Goal: Task Accomplishment & Management: Complete application form

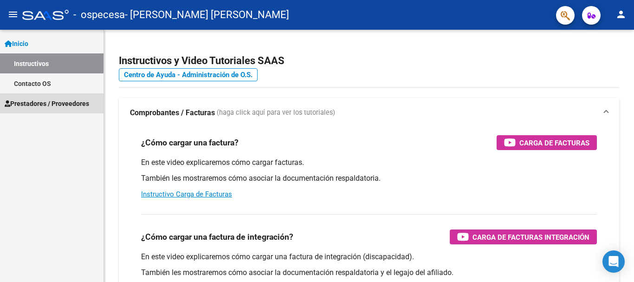
click at [47, 103] on span "Prestadores / Proveedores" at bounding box center [47, 103] width 84 height 10
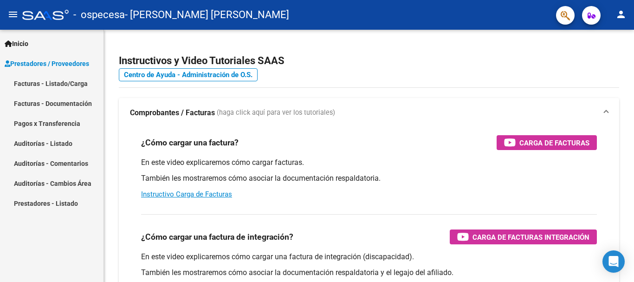
click at [45, 78] on link "Facturas - Listado/Carga" at bounding box center [51, 83] width 103 height 20
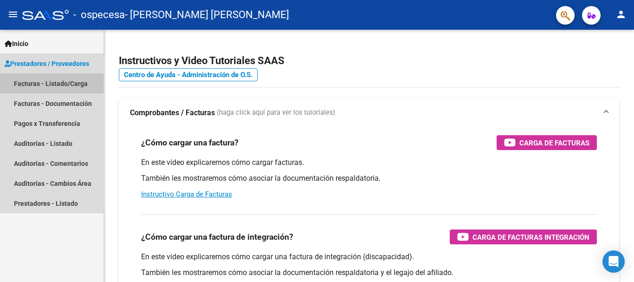
click at [45, 78] on link "Facturas - Listado/Carga" at bounding box center [51, 83] width 103 height 20
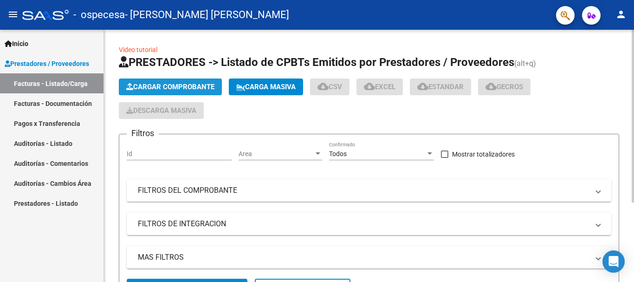
click at [182, 83] on span "Cargar Comprobante" at bounding box center [170, 87] width 88 height 8
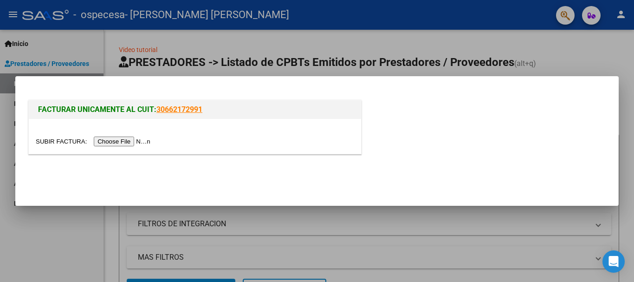
click at [148, 141] on input "file" at bounding box center [94, 141] width 117 height 10
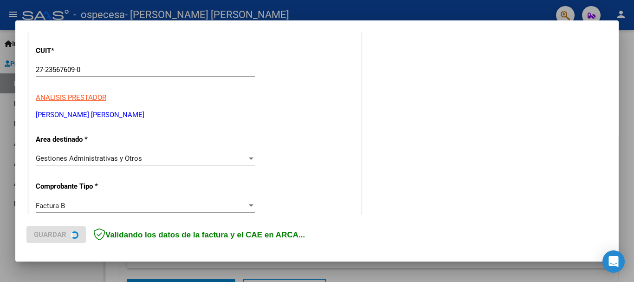
scroll to position [139, 0]
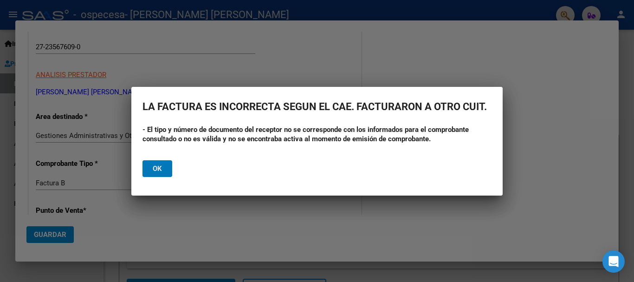
drag, startPoint x: 155, startPoint y: 165, endPoint x: 155, endPoint y: 80, distance: 84.9
click at [155, 165] on span "Ok" at bounding box center [157, 168] width 9 height 8
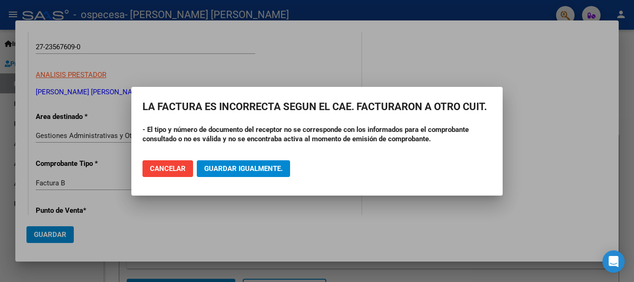
click at [58, 271] on div at bounding box center [317, 141] width 634 height 282
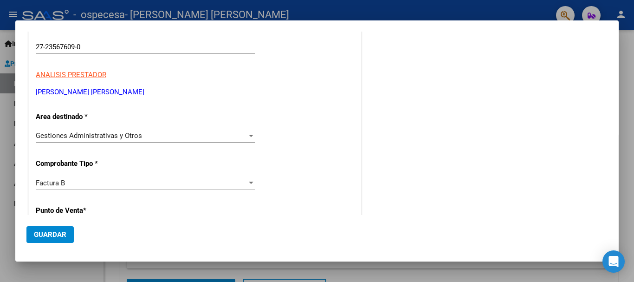
click at [86, 266] on div at bounding box center [317, 141] width 634 height 282
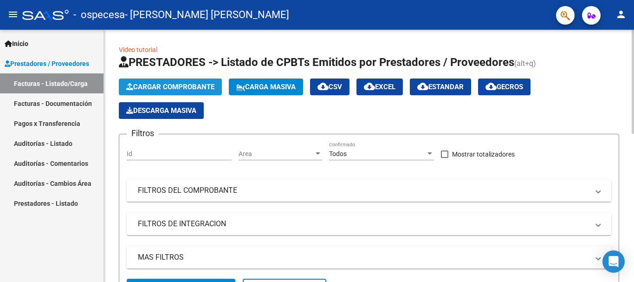
click at [151, 80] on button "Cargar Comprobante" at bounding box center [170, 86] width 103 height 17
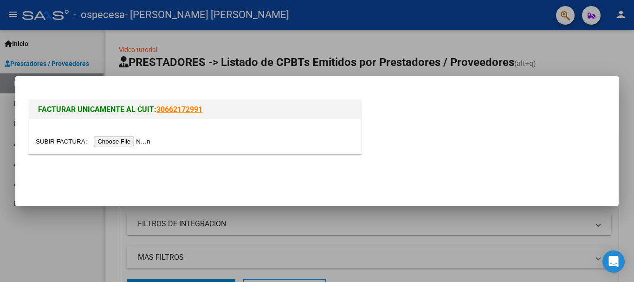
click at [136, 139] on input "file" at bounding box center [94, 141] width 117 height 10
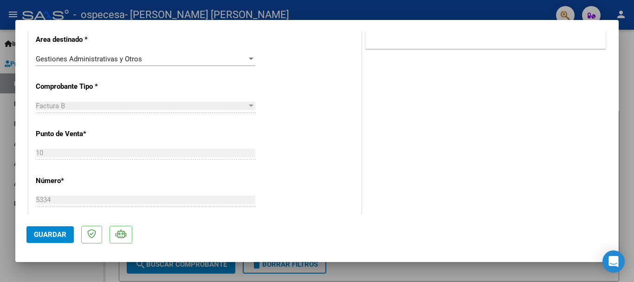
scroll to position [187, 0]
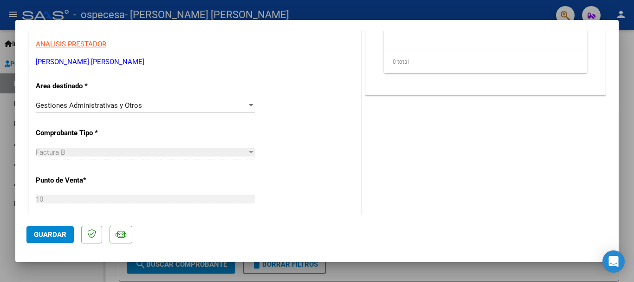
click at [235, 109] on div "Gestiones Administrativas y Otros" at bounding box center [141, 105] width 211 height 8
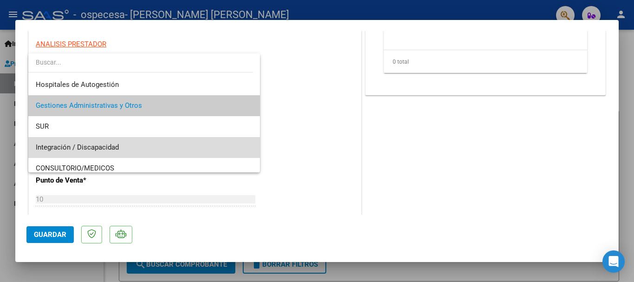
click at [167, 147] on span "Integración / Discapacidad" at bounding box center [144, 147] width 217 height 21
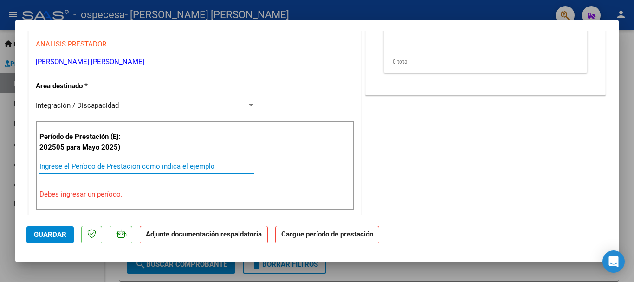
click at [168, 165] on input "Ingrese el Período de Prestación como indica el ejemplo" at bounding box center [146, 166] width 214 height 8
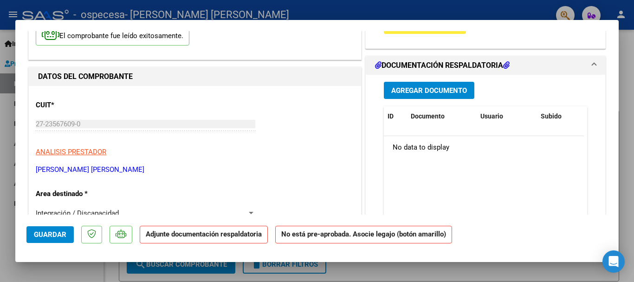
scroll to position [48, 0]
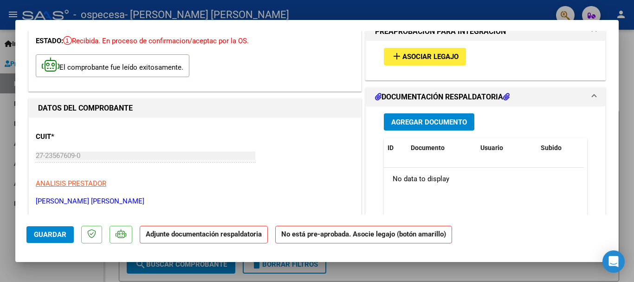
type input "202509"
click at [443, 122] on span "Agregar Documento" at bounding box center [429, 122] width 76 height 8
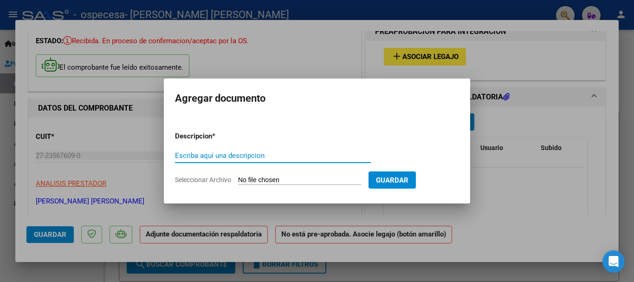
click at [312, 179] on input "Seleccionar Archivo" at bounding box center [299, 180] width 123 height 9
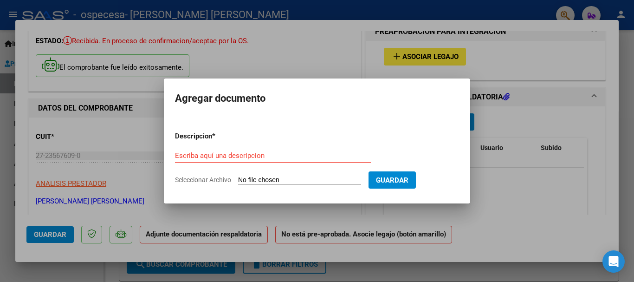
type input "C:\fakepath\ASIST REHA SEPTIEMBRE [PERSON_NAME].pdf"
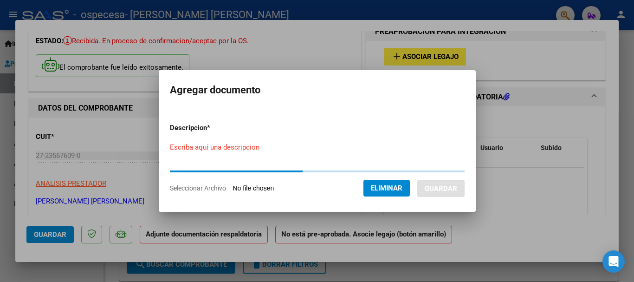
click at [327, 151] on input "Escriba aquí una descripcion" at bounding box center [271, 147] width 203 height 8
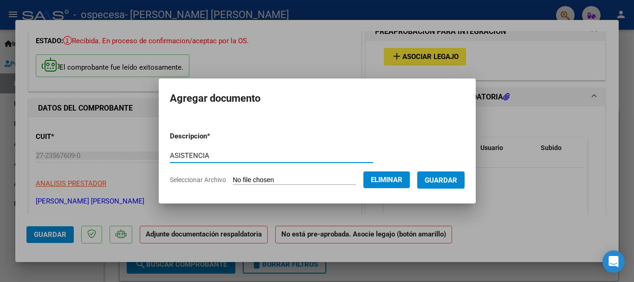
type input "ASISTENCIA"
click at [457, 181] on span "Guardar" at bounding box center [440, 180] width 32 height 8
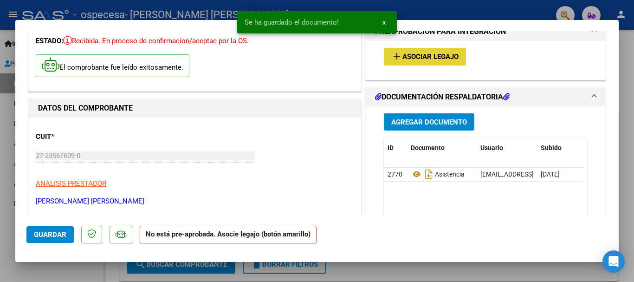
click at [403, 55] on span "Asociar Legajo" at bounding box center [430, 57] width 56 height 8
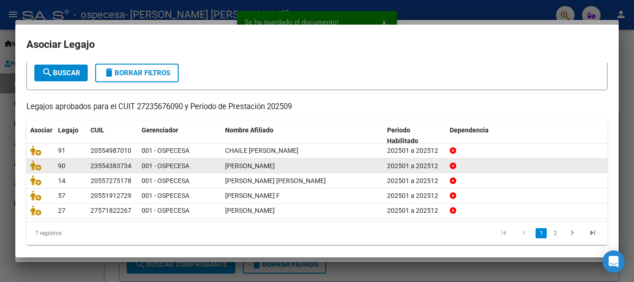
scroll to position [61, 0]
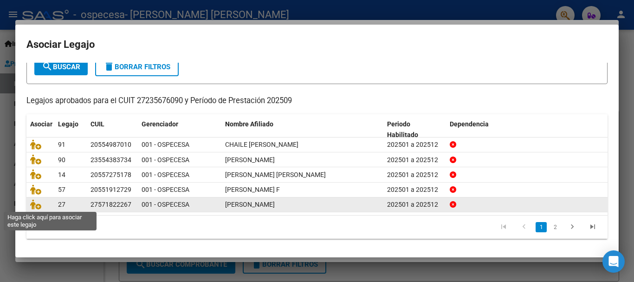
drag, startPoint x: 38, startPoint y: 205, endPoint x: 61, endPoint y: 203, distance: 23.2
click at [39, 205] on icon at bounding box center [35, 204] width 11 height 10
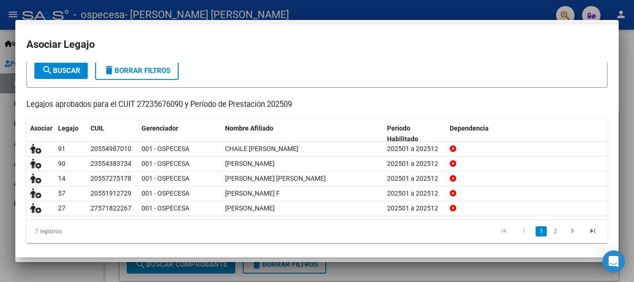
scroll to position [0, 0]
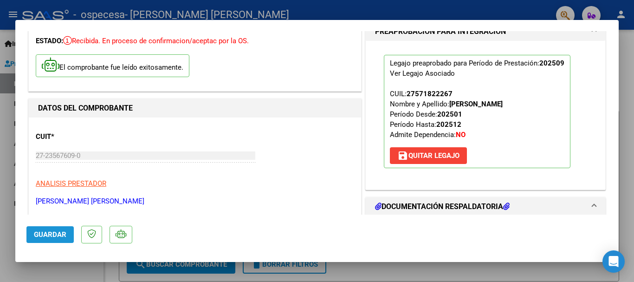
click at [58, 231] on span "Guardar" at bounding box center [50, 234] width 32 height 8
click at [57, 235] on span "Guardar" at bounding box center [50, 234] width 32 height 8
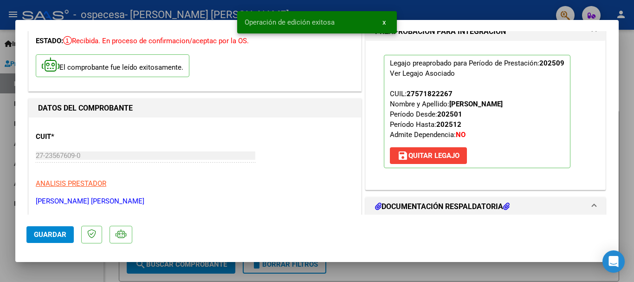
click at [84, 278] on div at bounding box center [317, 141] width 634 height 282
type input "$ 0,00"
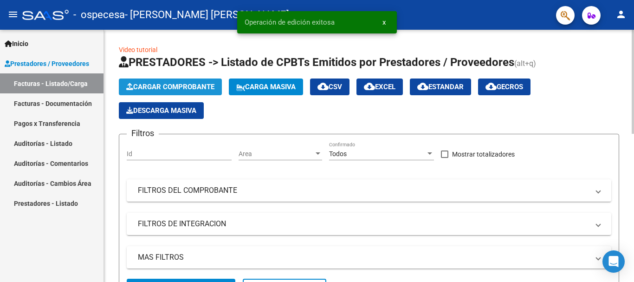
click at [173, 87] on span "Cargar Comprobante" at bounding box center [170, 87] width 88 height 8
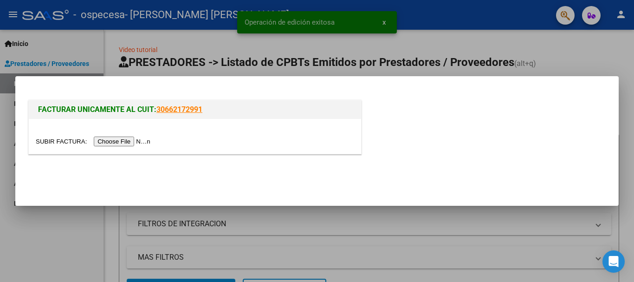
click at [141, 142] on input "file" at bounding box center [94, 141] width 117 height 10
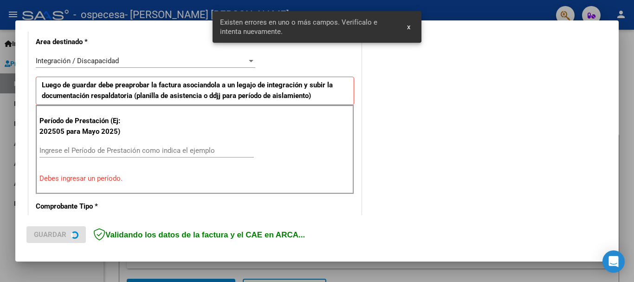
scroll to position [214, 0]
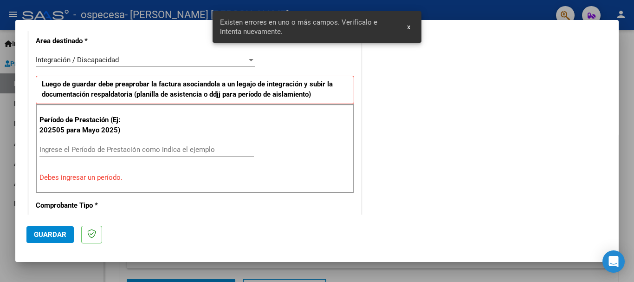
click at [109, 151] on input "Ingrese el Período de Prestación como indica el ejemplo" at bounding box center [146, 149] width 214 height 8
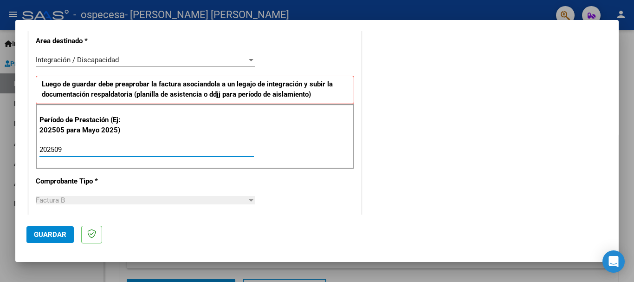
type input "202509"
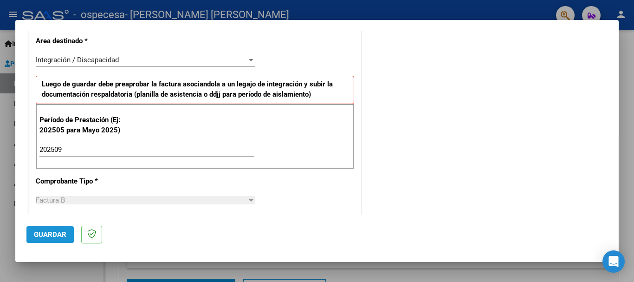
click at [53, 231] on span "Guardar" at bounding box center [50, 234] width 32 height 8
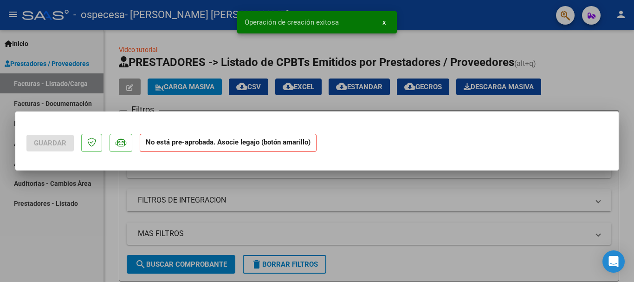
scroll to position [0, 0]
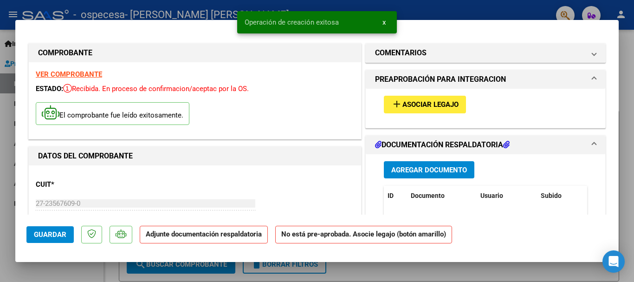
click at [405, 167] on span "Agregar Documento" at bounding box center [429, 170] width 76 height 8
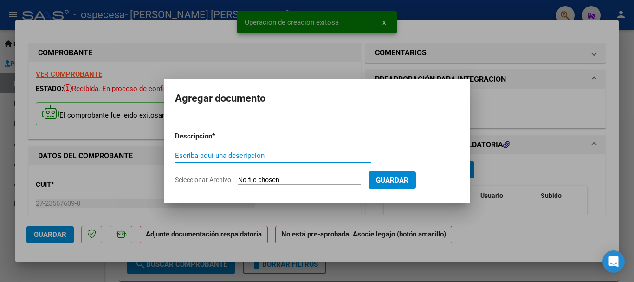
click at [274, 180] on input "Seleccionar Archivo" at bounding box center [299, 180] width 123 height 9
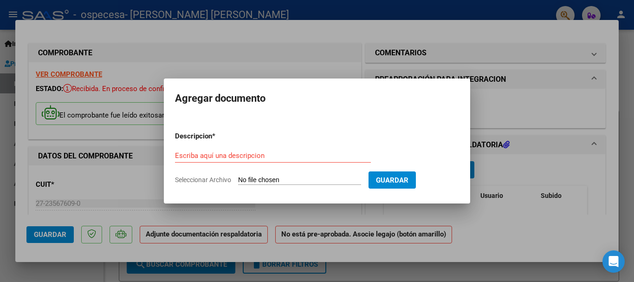
type input "C:\fakepath\ASIST REHA [DATE] - [PERSON_NAME] .pdf"
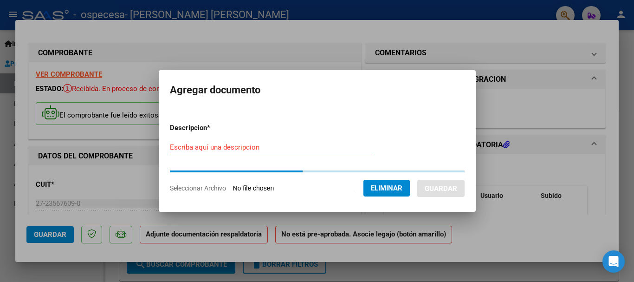
click at [279, 152] on div "Escriba aquí una descripcion" at bounding box center [271, 147] width 203 height 14
click at [278, 150] on input "Escriba aquí una descripcion" at bounding box center [271, 147] width 203 height 8
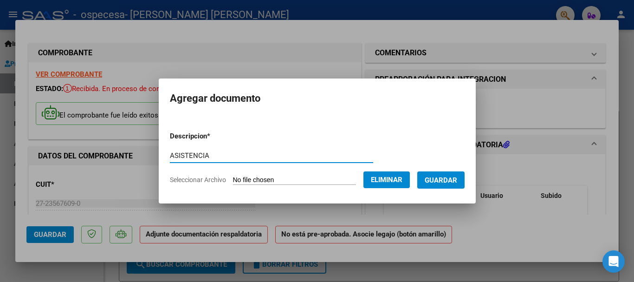
type input "ASISTENCIA"
click at [475, 177] on mat-dialog-content "Descripcion * ASISTENCIA Escriba aquí una descripcion Seleccionar Archivo Elimi…" at bounding box center [317, 153] width 317 height 75
click at [457, 182] on span "Guardar" at bounding box center [440, 180] width 32 height 8
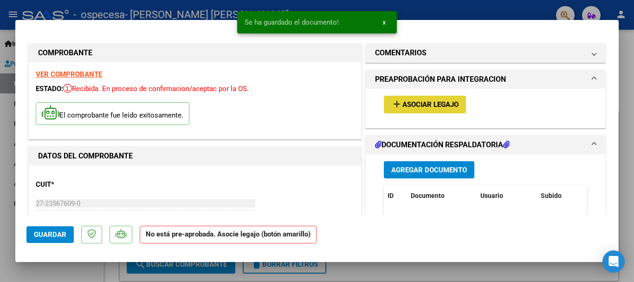
click at [395, 102] on mat-icon "add" at bounding box center [396, 103] width 11 height 11
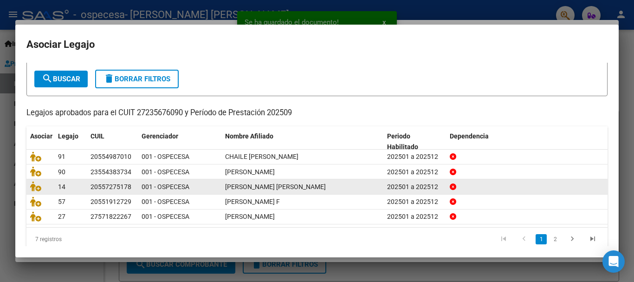
scroll to position [61, 0]
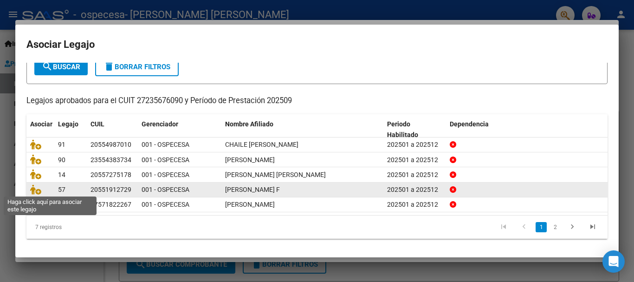
drag, startPoint x: 38, startPoint y: 188, endPoint x: 68, endPoint y: 191, distance: 30.2
click at [39, 188] on icon at bounding box center [35, 189] width 11 height 10
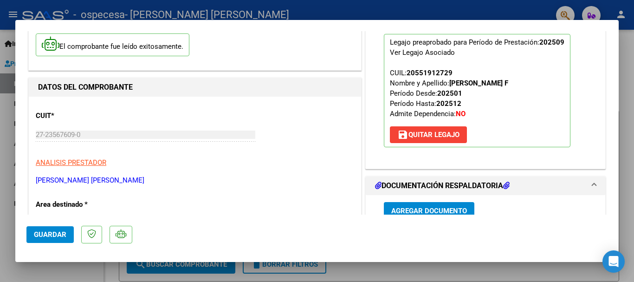
scroll to position [93, 0]
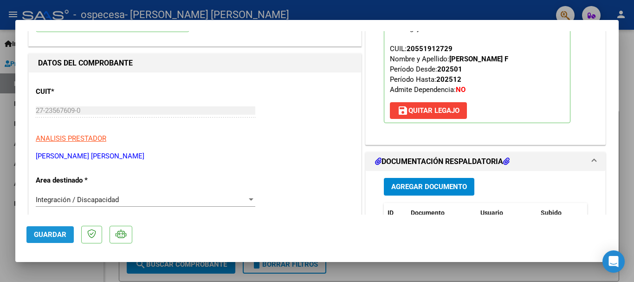
click at [60, 234] on span "Guardar" at bounding box center [50, 234] width 32 height 8
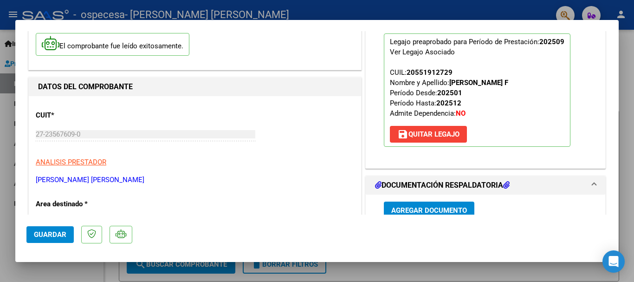
scroll to position [0, 0]
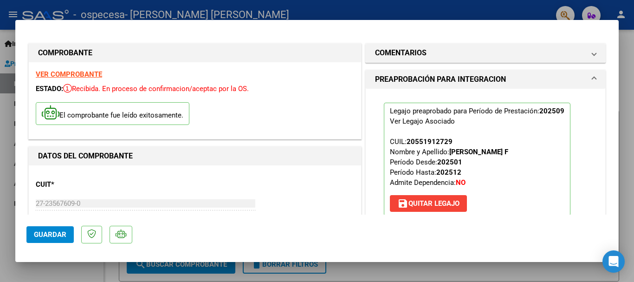
click at [68, 233] on button "Guardar" at bounding box center [49, 234] width 47 height 17
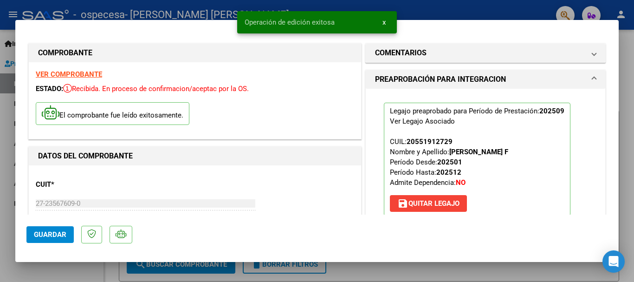
click at [84, 267] on div at bounding box center [317, 141] width 634 height 282
type input "$ 0,00"
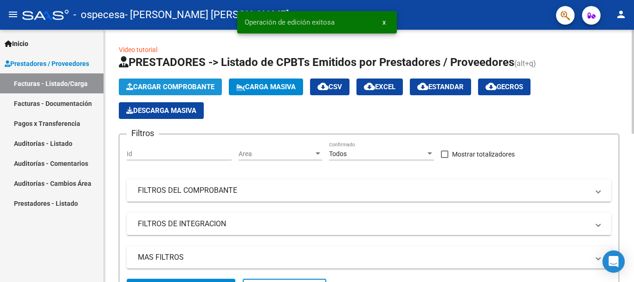
click at [168, 86] on span "Cargar Comprobante" at bounding box center [170, 87] width 88 height 8
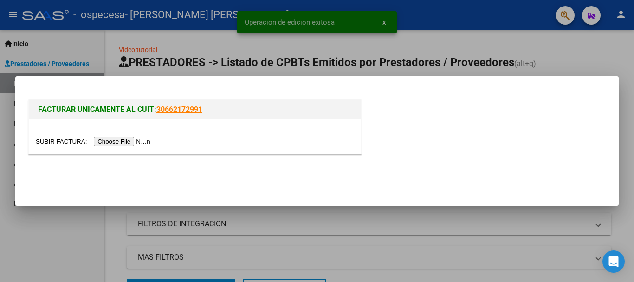
click at [137, 141] on input "file" at bounding box center [94, 141] width 117 height 10
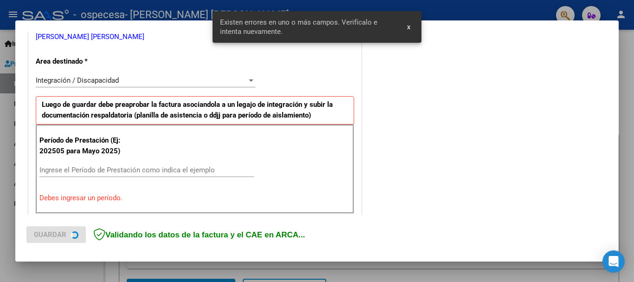
scroll to position [231, 0]
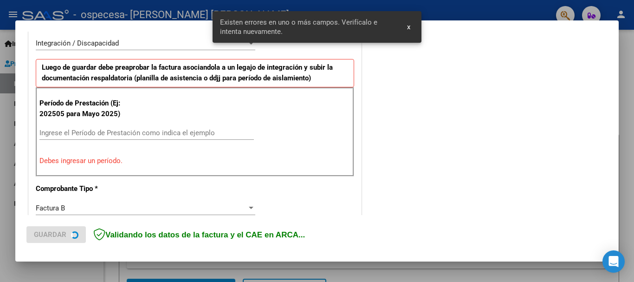
click at [114, 131] on input "Ingrese el Período de Prestación como indica el ejemplo" at bounding box center [146, 132] width 214 height 8
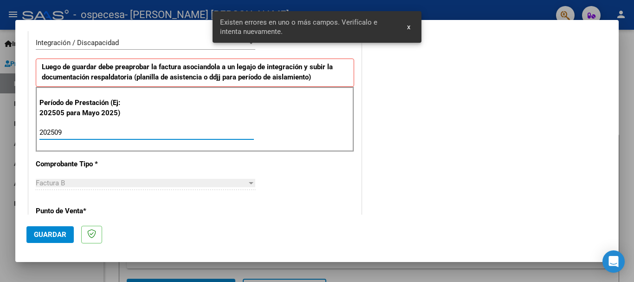
type input "202509"
click at [38, 234] on span "Guardar" at bounding box center [50, 234] width 32 height 8
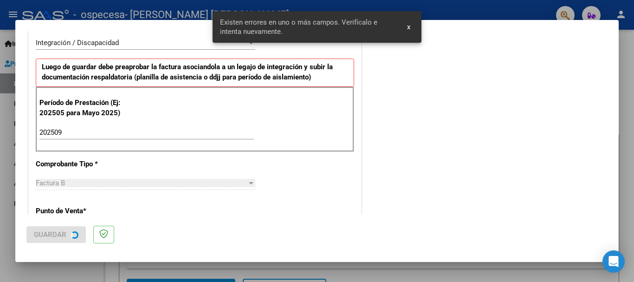
scroll to position [0, 0]
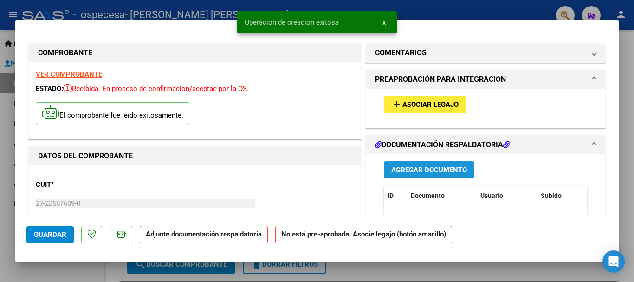
click at [419, 166] on span "Agregar Documento" at bounding box center [429, 170] width 76 height 8
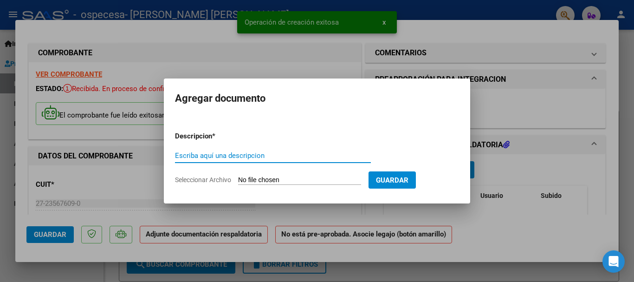
click at [285, 177] on input "Seleccionar Archivo" at bounding box center [299, 180] width 123 height 9
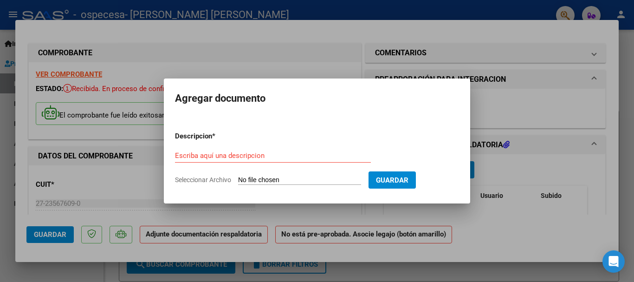
type input "C:\fakepath\ASIS SEPTIEMBRE [PERSON_NAME].pdf"
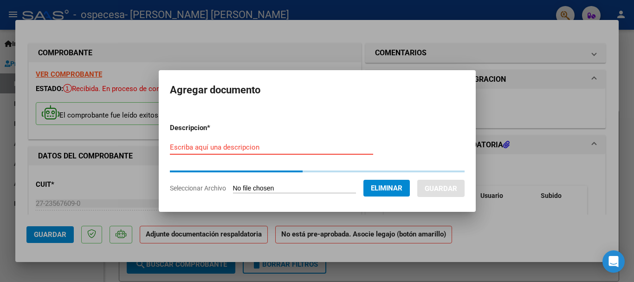
click at [292, 148] on input "Escriba aquí una descripcion" at bounding box center [271, 147] width 203 height 8
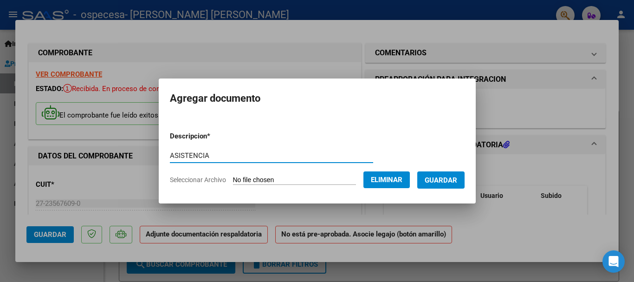
type input "ASISTENCIA"
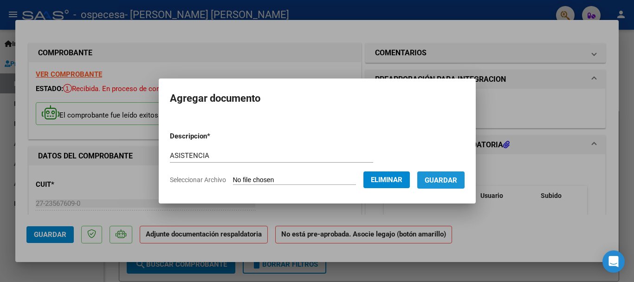
click at [451, 186] on button "Guardar" at bounding box center [440, 179] width 47 height 17
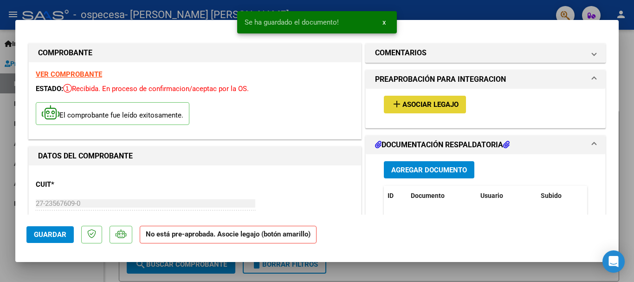
click at [414, 104] on span "Asociar Legajo" at bounding box center [430, 105] width 56 height 8
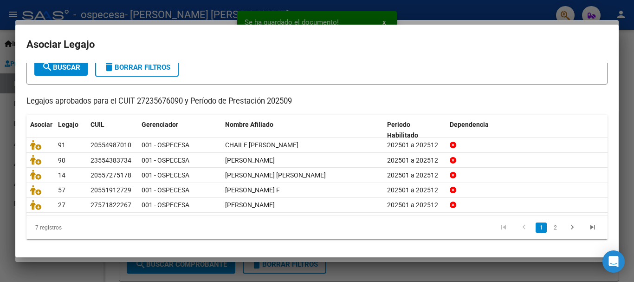
scroll to position [61, 0]
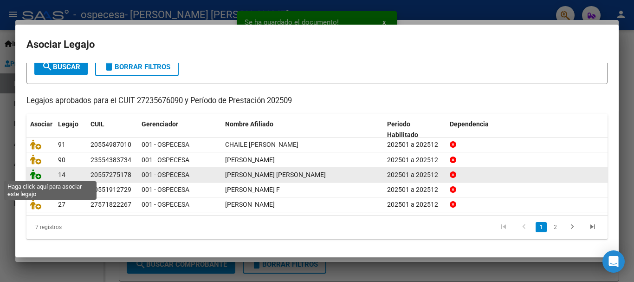
click at [36, 173] on icon at bounding box center [35, 174] width 11 height 10
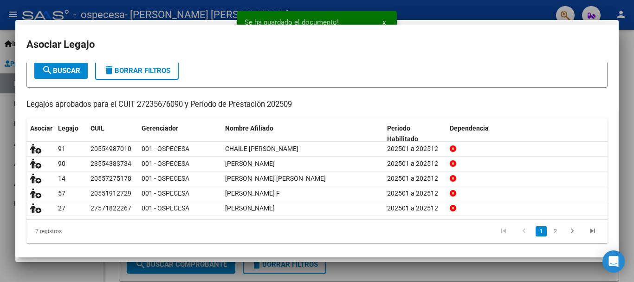
scroll to position [0, 0]
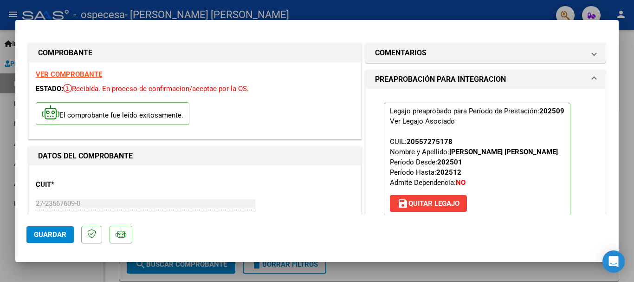
click at [55, 234] on span "Guardar" at bounding box center [50, 234] width 32 height 8
click at [57, 234] on span "Guardar" at bounding box center [50, 234] width 32 height 8
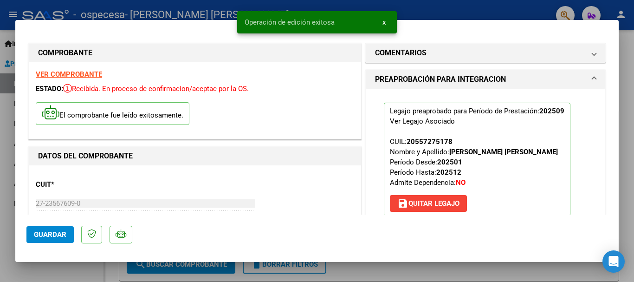
drag, startPoint x: 81, startPoint y: 270, endPoint x: 87, endPoint y: 267, distance: 6.6
click at [81, 271] on div at bounding box center [317, 141] width 634 height 282
type input "$ 0,00"
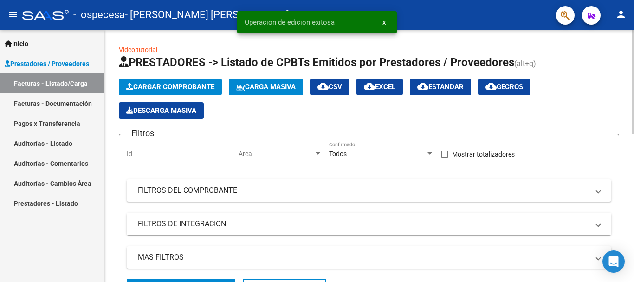
click at [178, 80] on button "Cargar Comprobante" at bounding box center [170, 86] width 103 height 17
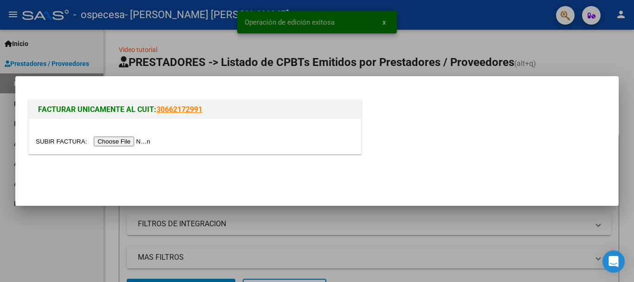
click at [132, 143] on input "file" at bounding box center [94, 141] width 117 height 10
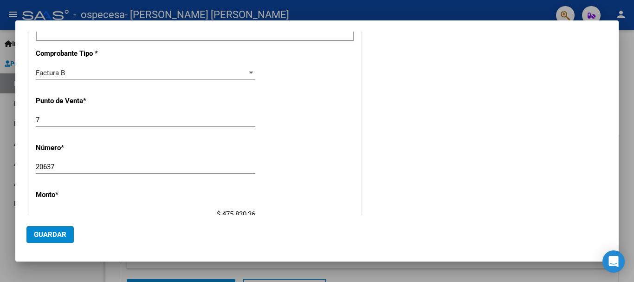
scroll to position [278, 0]
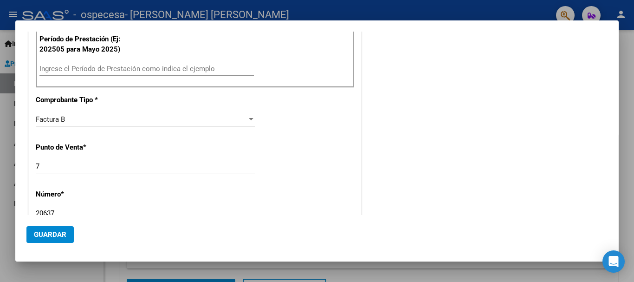
click at [83, 68] on input "Ingrese el Período de Prestación como indica el ejemplo" at bounding box center [146, 68] width 214 height 8
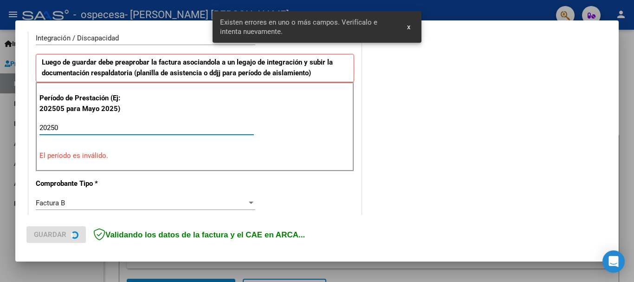
scroll to position [231, 0]
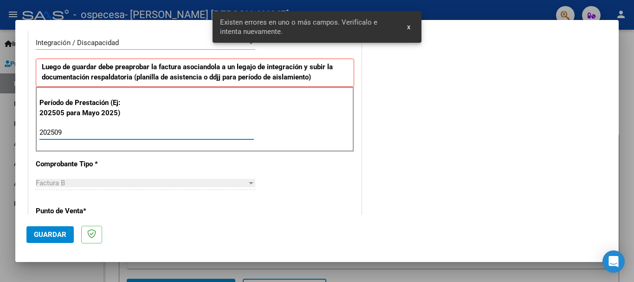
type input "202509"
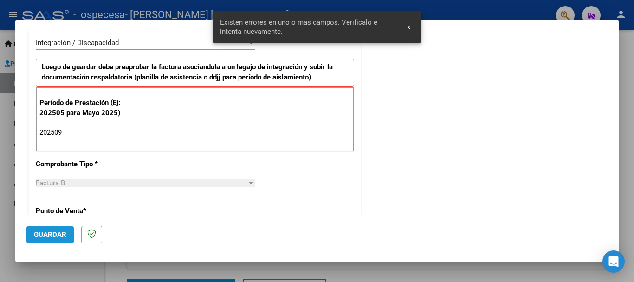
click at [29, 233] on button "Guardar" at bounding box center [49, 234] width 47 height 17
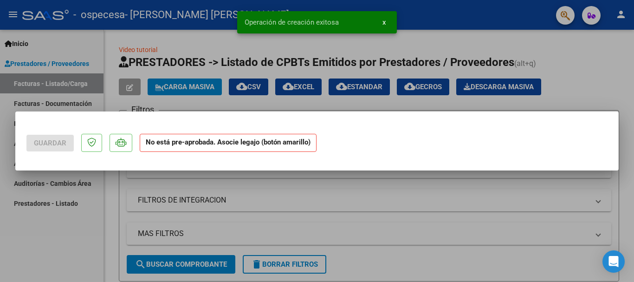
scroll to position [0, 0]
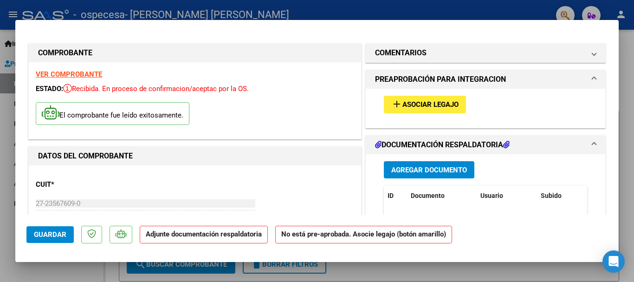
click at [404, 169] on span "Agregar Documento" at bounding box center [429, 170] width 76 height 8
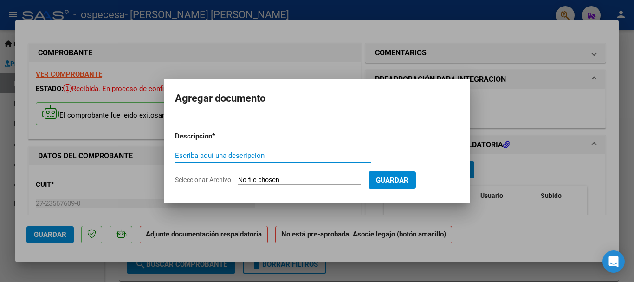
click at [281, 177] on input "Seleccionar Archivo" at bounding box center [299, 180] width 123 height 9
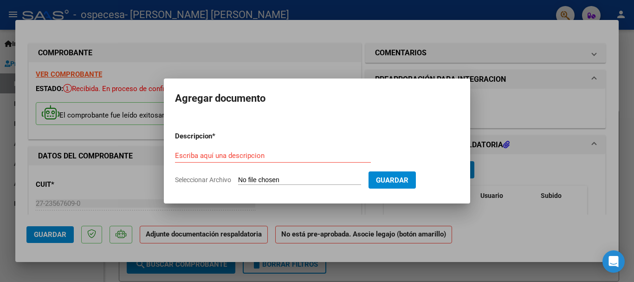
type input "C:\fakepath\[PERSON_NAME] ASIST SAIE SEPTIEMBRE 2025.pdf"
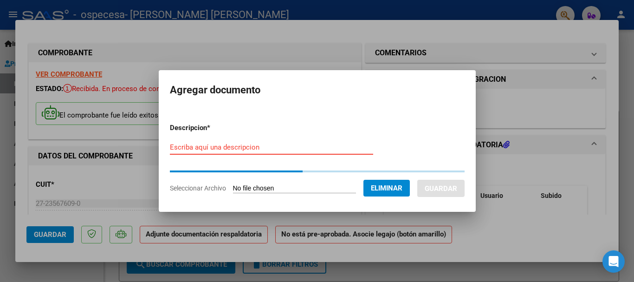
click at [245, 148] on input "Escriba aquí una descripcion" at bounding box center [271, 147] width 203 height 8
type input "ASISTENCIA"
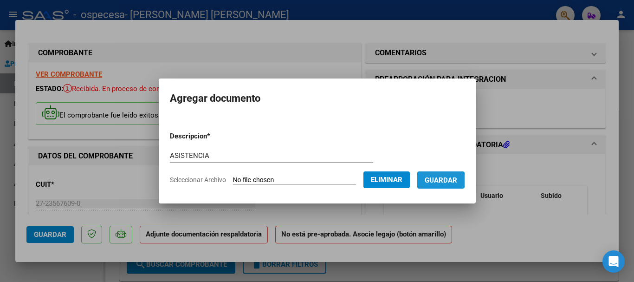
click at [437, 180] on span "Guardar" at bounding box center [440, 180] width 32 height 8
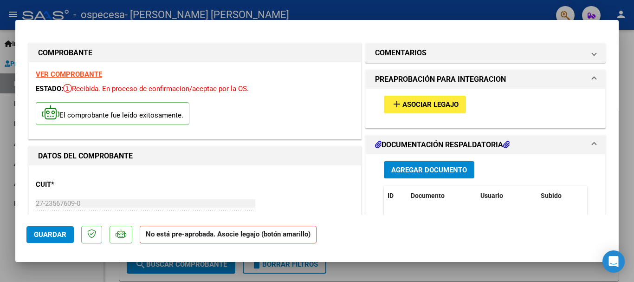
click at [393, 104] on mat-icon "add" at bounding box center [396, 103] width 11 height 11
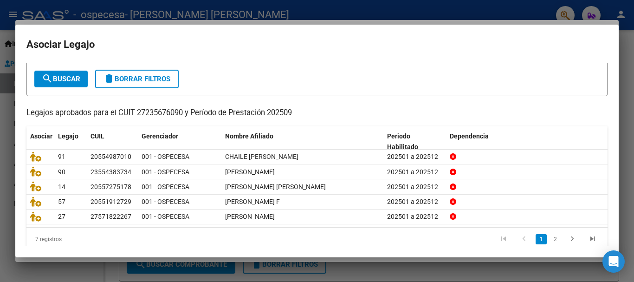
scroll to position [61, 0]
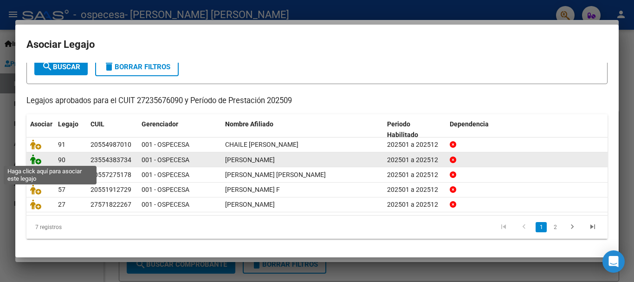
click at [39, 157] on icon at bounding box center [35, 159] width 11 height 10
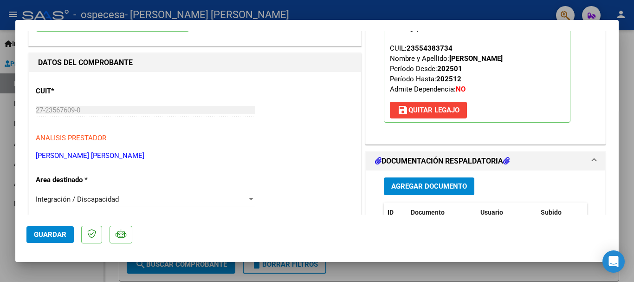
scroll to position [139, 0]
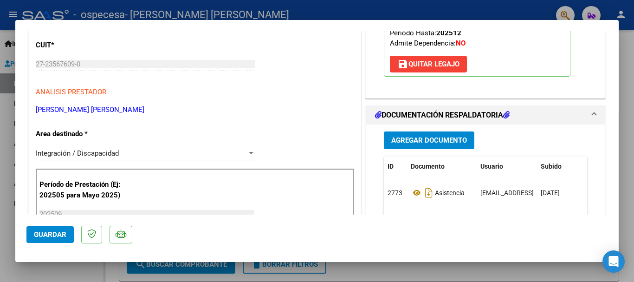
click at [52, 231] on span "Guardar" at bounding box center [50, 234] width 32 height 8
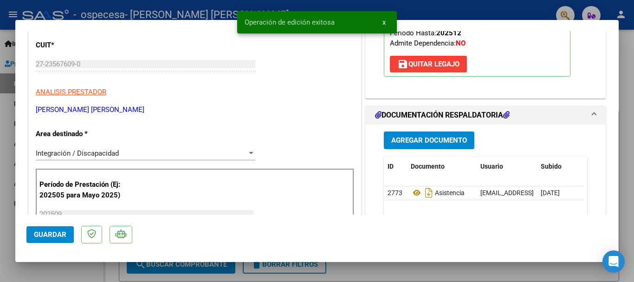
click at [117, 271] on div at bounding box center [317, 141] width 634 height 282
type input "$ 0,00"
